Goal: Find specific page/section: Find specific page/section

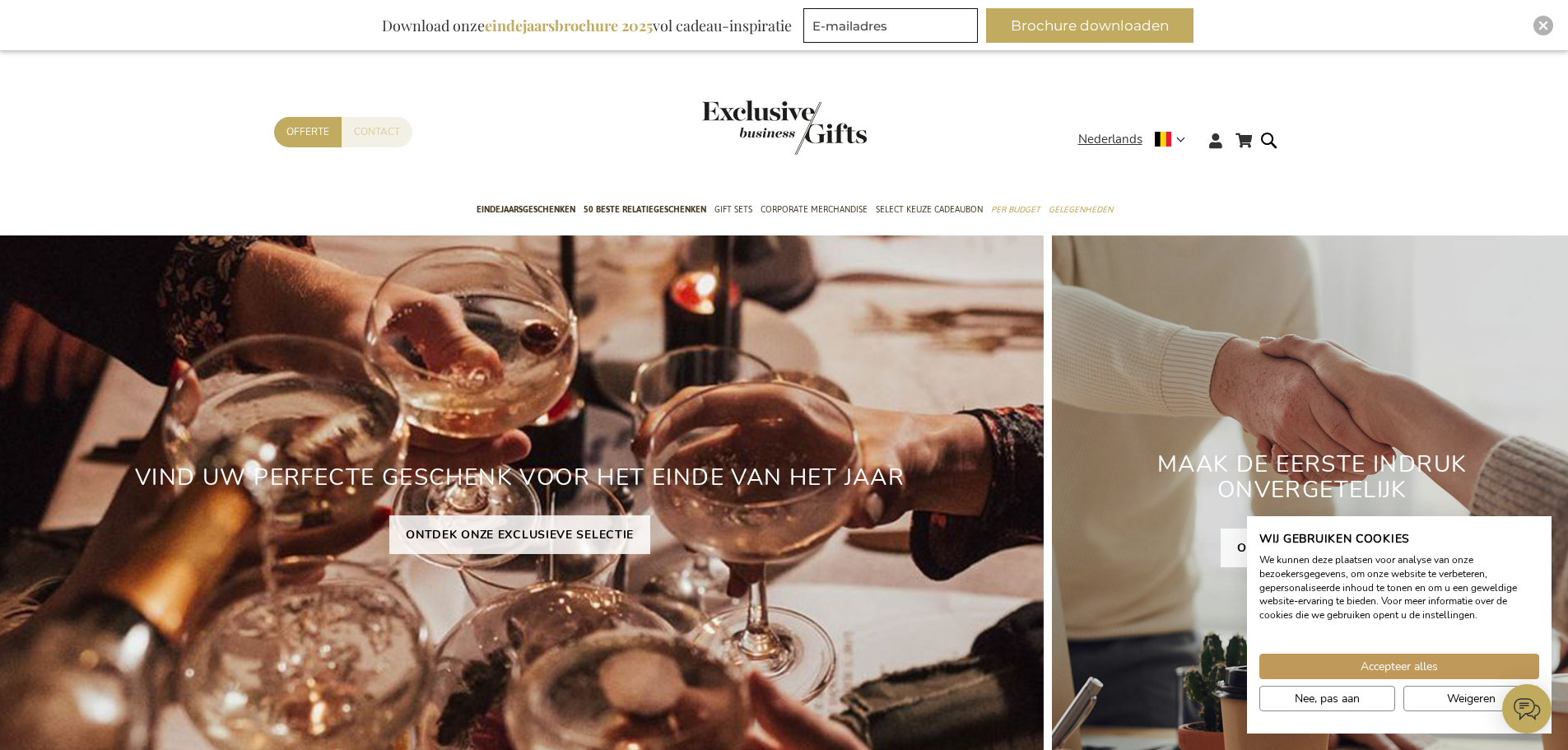
click at [390, 132] on link "Contact" at bounding box center [377, 131] width 70 height 30
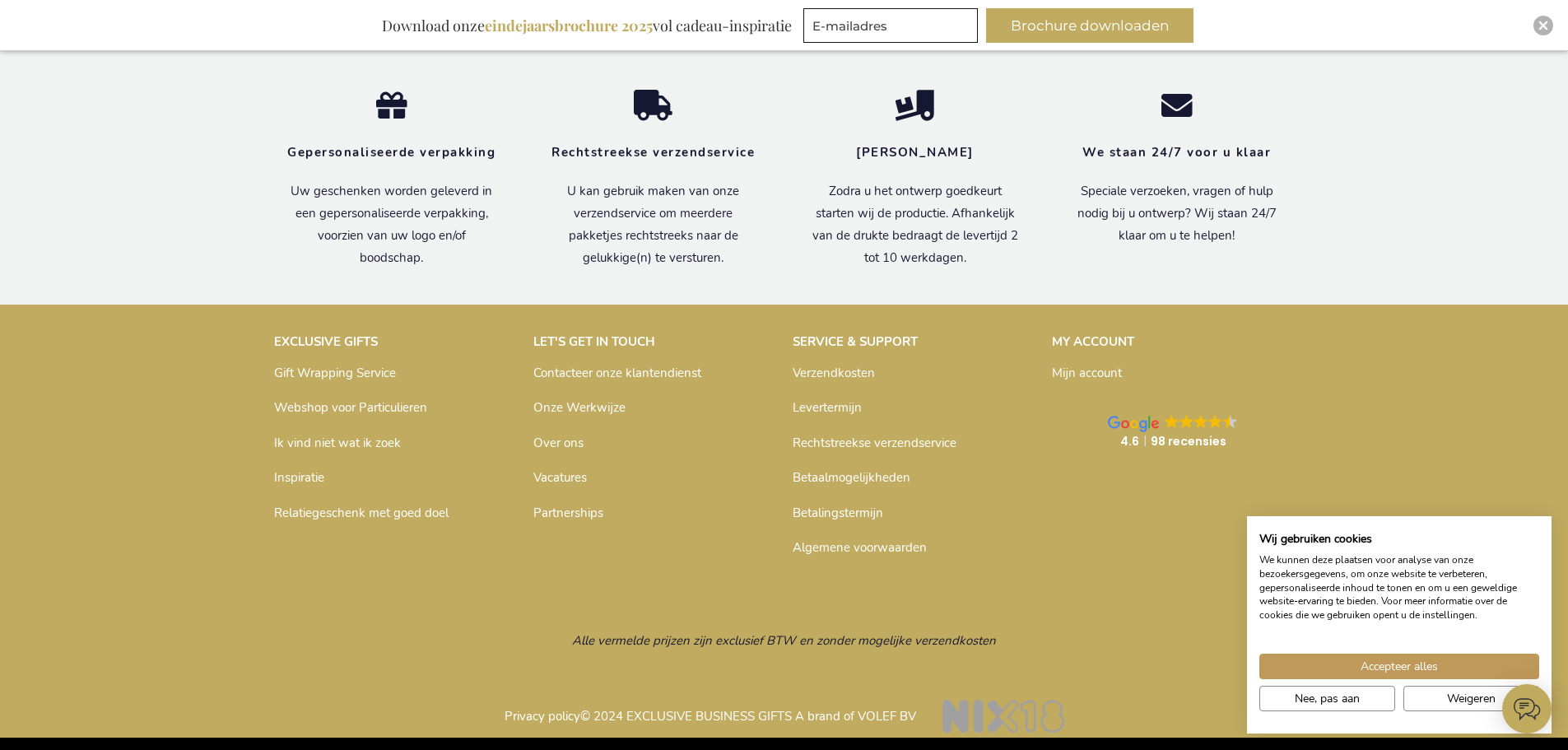
scroll to position [1439, 0]
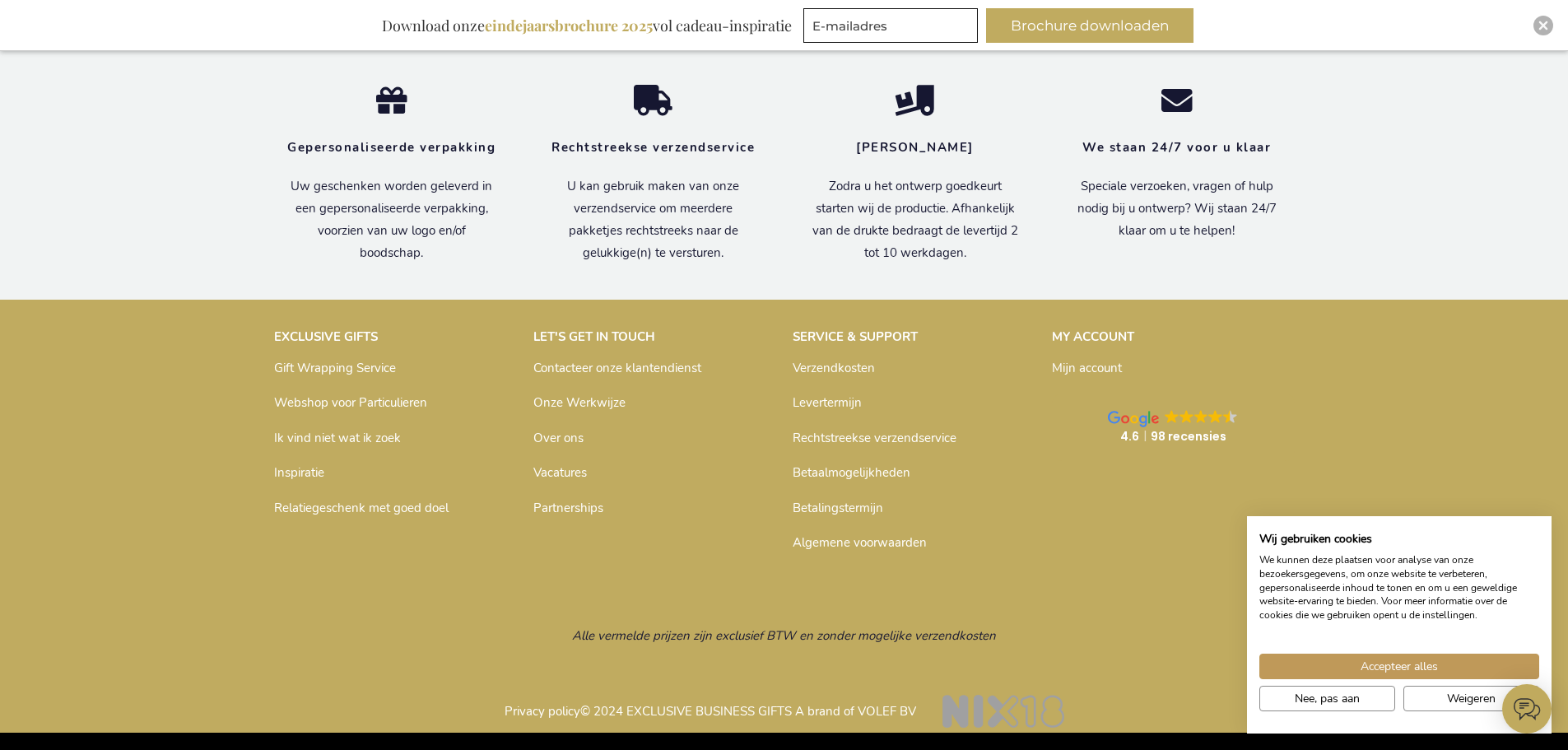
click at [549, 435] on link "Over ons" at bounding box center [558, 438] width 50 height 16
